Goal: Information Seeking & Learning: Learn about a topic

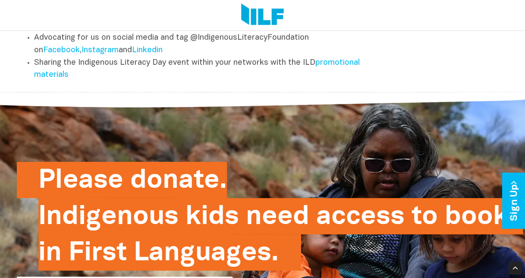
scroll to position [1036, 0]
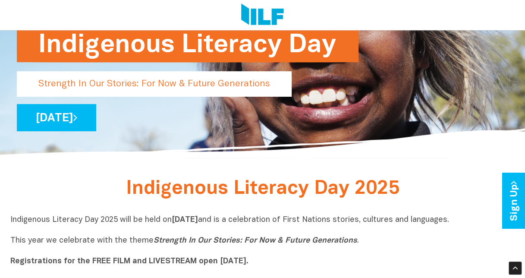
scroll to position [43, 0]
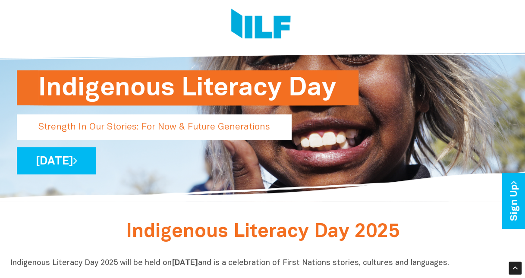
drag, startPoint x: 264, startPoint y: 128, endPoint x: 178, endPoint y: 126, distance: 86.4
click at [178, 126] on p "Strength In Our Stories: For Now & Future Generations" at bounding box center [154, 126] width 275 height 25
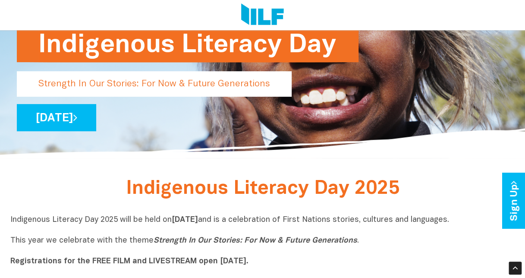
scroll to position [130, 0]
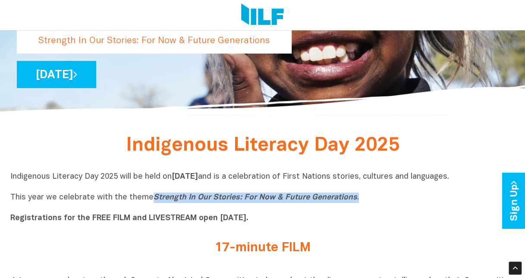
drag, startPoint x: 352, startPoint y: 199, endPoint x: 150, endPoint y: 200, distance: 202.0
click at [150, 200] on p "Indigenous Literacy Day 2025 will be held on Wednesday 3 September and is a cel…" at bounding box center [262, 198] width 505 height 52
copy p "Strength In Our Stories: For Now & Future Generations ."
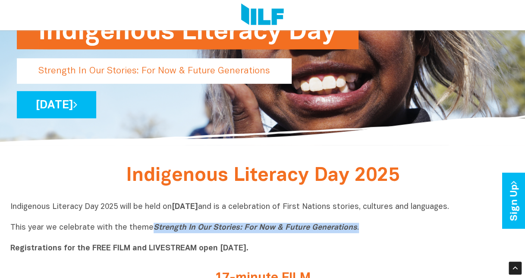
scroll to position [0, 0]
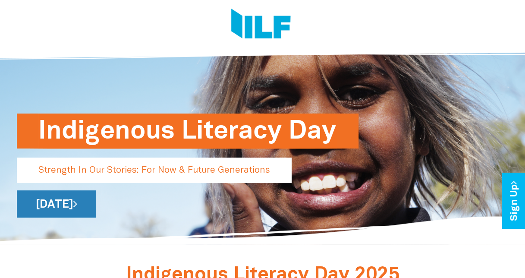
click at [96, 209] on link "[DATE]" at bounding box center [56, 203] width 79 height 27
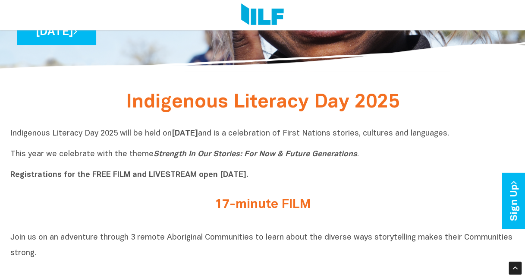
scroll to position [130, 0]
